Goal: Book appointment/travel/reservation

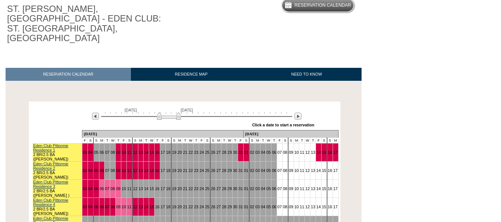
scroll to position [74, 0]
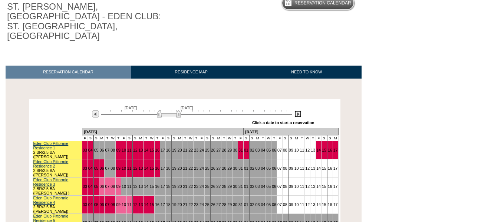
click at [299, 110] on img at bounding box center [297, 113] width 7 height 7
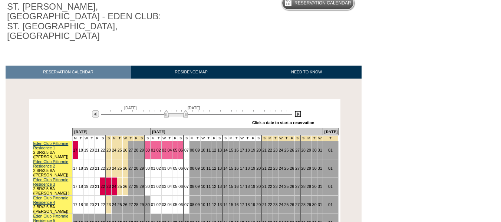
click at [299, 110] on img at bounding box center [297, 113] width 7 height 7
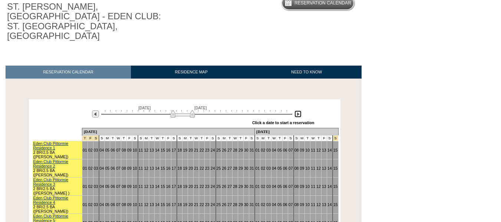
click at [299, 110] on img at bounding box center [297, 113] width 7 height 7
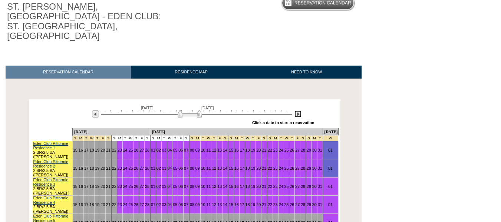
click at [300, 110] on img at bounding box center [297, 113] width 7 height 7
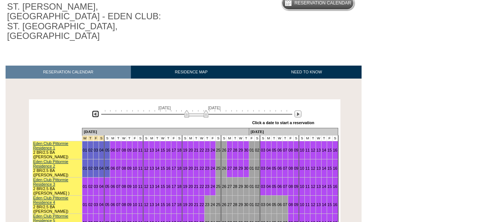
click at [95, 110] on img at bounding box center [95, 113] width 7 height 7
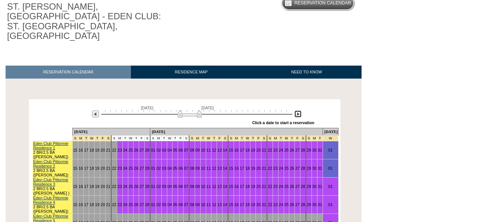
click at [296, 110] on img at bounding box center [297, 113] width 7 height 7
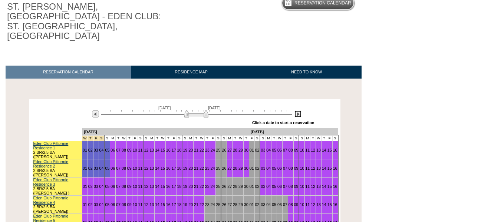
click at [296, 110] on img at bounding box center [297, 113] width 7 height 7
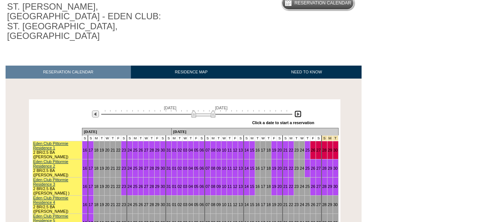
click at [299, 110] on img at bounding box center [297, 113] width 7 height 7
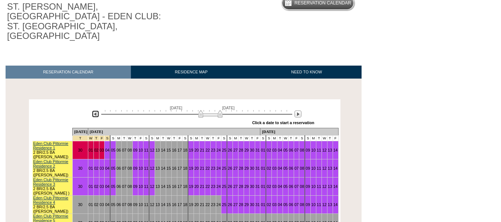
click at [94, 110] on img at bounding box center [95, 113] width 7 height 7
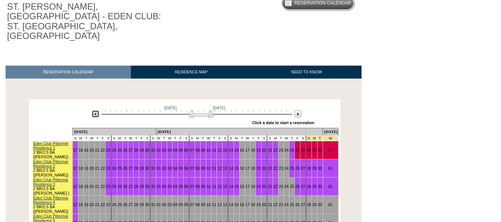
click at [191, 110] on img at bounding box center [201, 113] width 24 height 7
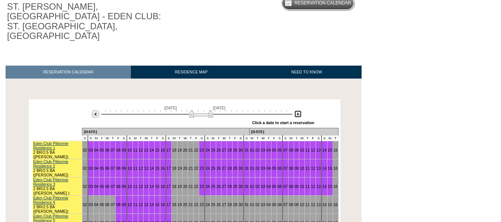
click at [299, 110] on img at bounding box center [297, 113] width 7 height 7
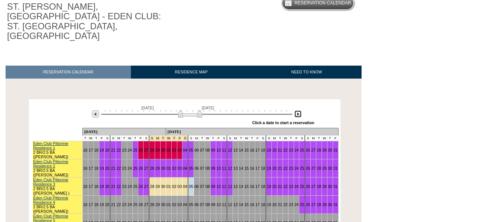
drag, startPoint x: 196, startPoint y: 96, endPoint x: 178, endPoint y: 100, distance: 18.6
click at [178, 106] on div "[DATE] [DATE]" at bounding box center [195, 112] width 214 height 13
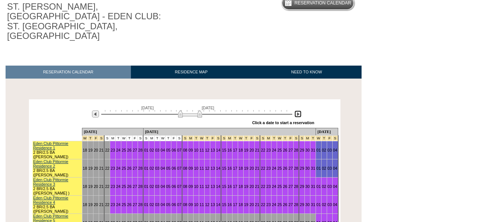
click at [296, 110] on img at bounding box center [297, 113] width 7 height 7
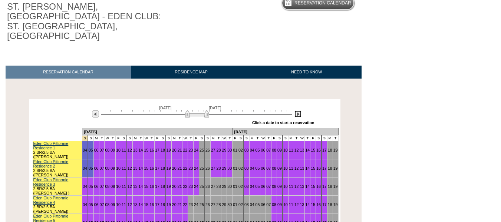
click at [299, 110] on img at bounding box center [297, 113] width 7 height 7
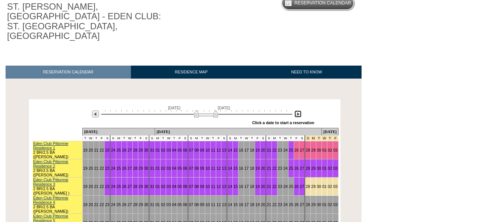
click at [215, 110] on img at bounding box center [206, 113] width 24 height 7
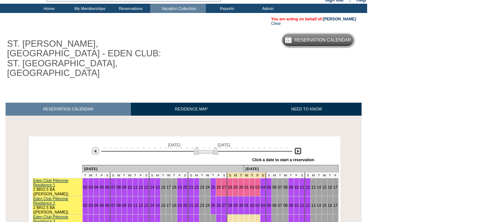
scroll to position [0, 0]
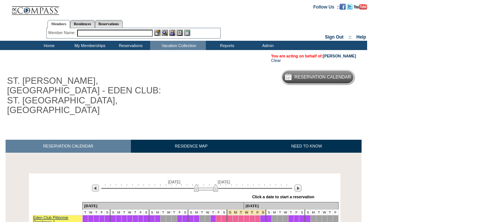
click at [110, 34] on input "text" at bounding box center [115, 33] width 76 height 7
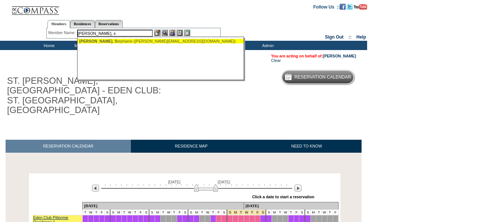
click at [107, 42] on div "[PERSON_NAME], S [PERSON_NAME] ([PERSON_NAME][EMAIL_ADDRESS][DOMAIN_NAME])" at bounding box center [160, 41] width 163 height 4
type input "[PERSON_NAME] ([PERSON_NAME][EMAIL_ADDRESS][DOMAIN_NAME])"
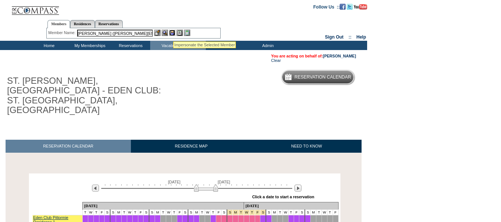
click at [173, 32] on img at bounding box center [172, 33] width 6 height 6
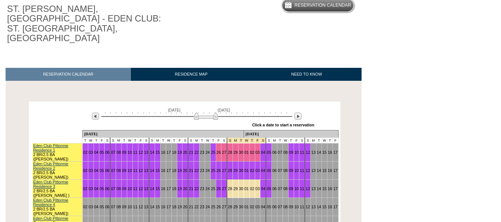
scroll to position [74, 0]
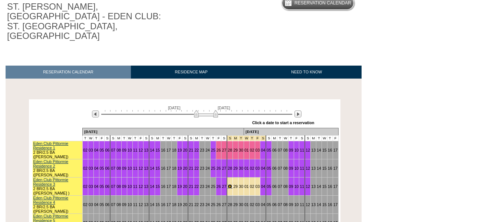
click at [228, 184] on link "28" at bounding box center [230, 186] width 4 height 4
